Goal: Transaction & Acquisition: Purchase product/service

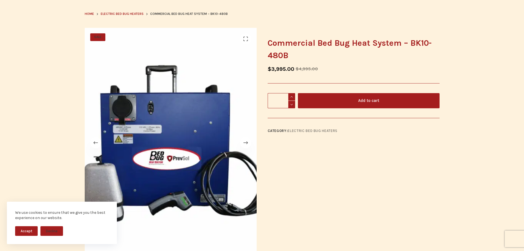
scroll to position [55, 0]
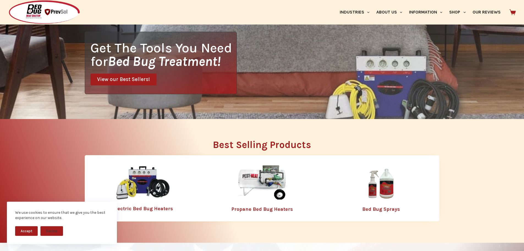
scroll to position [110, 0]
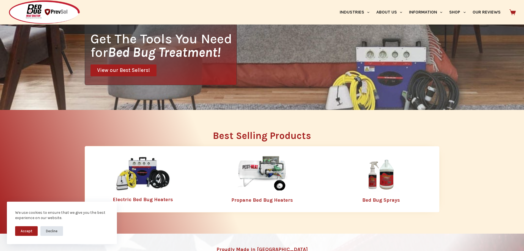
click at [54, 232] on button "Decline" at bounding box center [51, 231] width 23 height 10
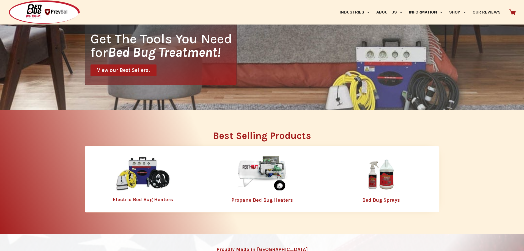
click at [148, 169] on img at bounding box center [143, 174] width 55 height 36
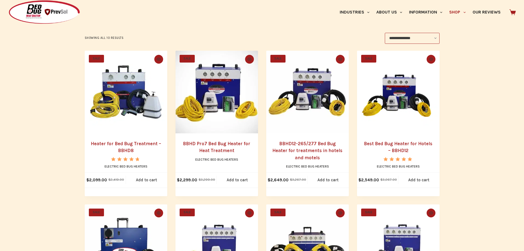
scroll to position [110, 0]
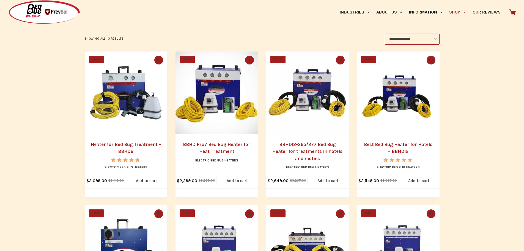
click at [116, 113] on img "Heater for Bed Bug Treatment - BBHD8" at bounding box center [126, 92] width 83 height 83
click at [126, 107] on img "Heater for Bed Bug Treatment - BBHD8" at bounding box center [126, 92] width 83 height 83
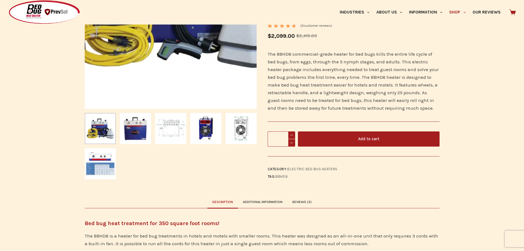
scroll to position [220, 0]
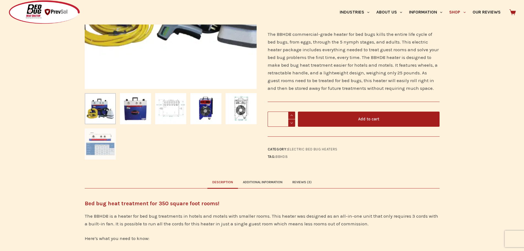
click at [103, 147] on img "Slide 6" at bounding box center [100, 143] width 31 height 31
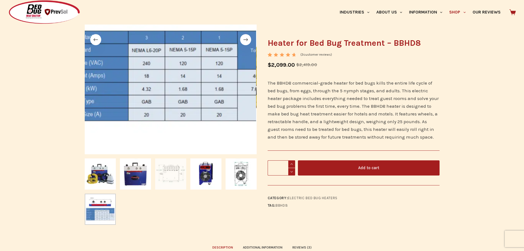
scroll to position [138, 0]
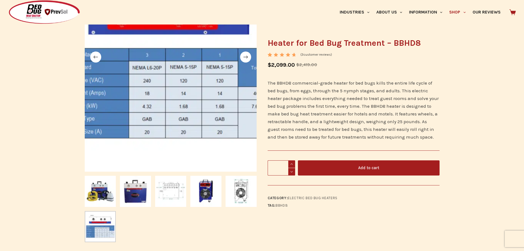
click at [342, 104] on p "The BBHD8 commercial-grade heater for bed bugs kills the entire life cycle of b…" at bounding box center [354, 110] width 172 height 62
